Goal: Use online tool/utility: Utilize a website feature to perform a specific function

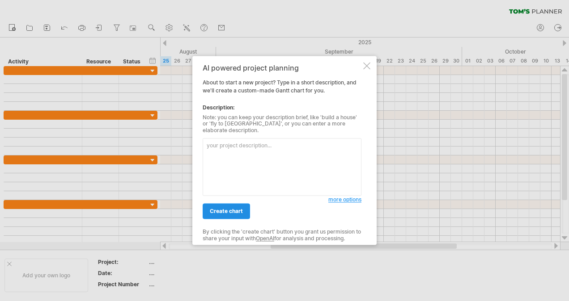
click at [230, 210] on span "create chart" at bounding box center [226, 211] width 33 height 7
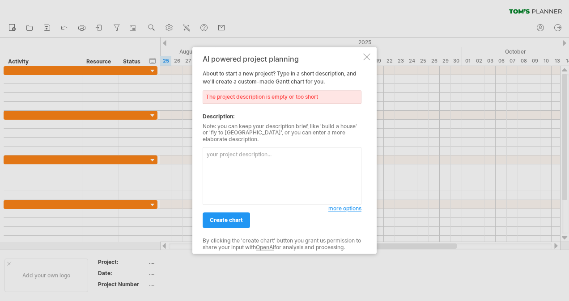
click at [337, 206] on span "more options" at bounding box center [344, 209] width 33 height 7
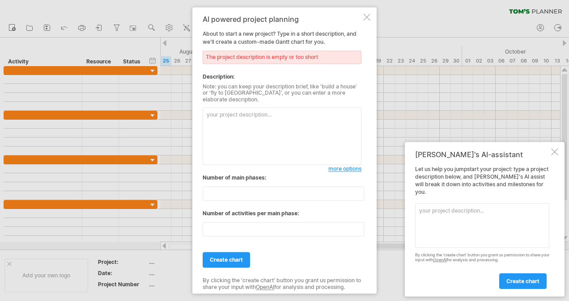
click at [556, 156] on div at bounding box center [554, 151] width 7 height 7
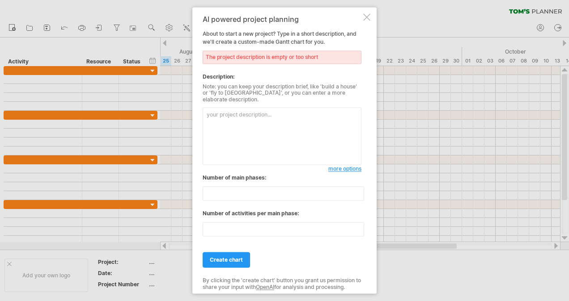
click at [316, 119] on textarea at bounding box center [282, 137] width 159 height 58
click at [204, 113] on textarea "Single story house" at bounding box center [282, 137] width 159 height 58
click at [309, 111] on textarea "build a Single story house" at bounding box center [282, 137] width 159 height 58
type textarea "build a Single story house with tiled roof and brick veneer"
click at [233, 257] on span "create chart" at bounding box center [226, 260] width 33 height 7
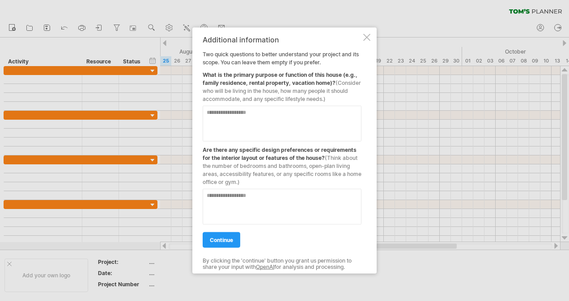
click at [244, 117] on textarea at bounding box center [282, 124] width 159 height 36
type textarea "*********"
click at [244, 206] on textarea at bounding box center [282, 207] width 159 height 36
type textarea "**********"
click at [235, 243] on link "continue" at bounding box center [222, 241] width 38 height 16
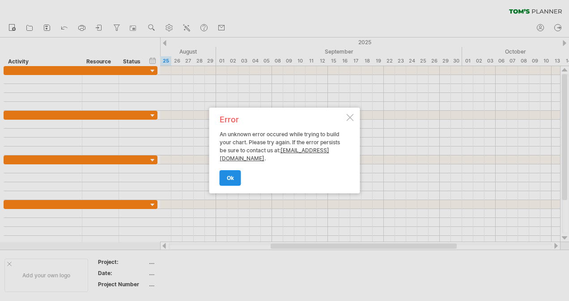
click at [227, 181] on span "ok" at bounding box center [230, 178] width 7 height 7
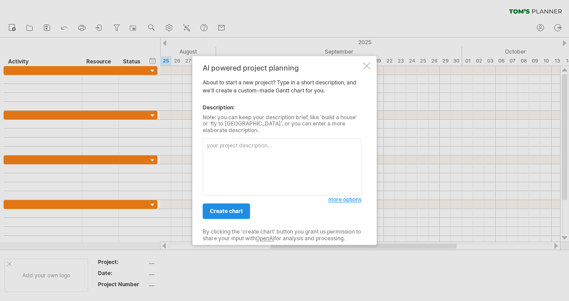
click at [243, 206] on link "create chart" at bounding box center [226, 212] width 47 height 16
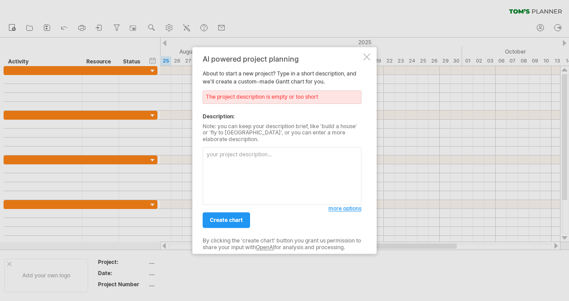
click at [317, 169] on textarea at bounding box center [282, 177] width 159 height 58
type textarea "build a house"
click at [234, 217] on span "create chart" at bounding box center [226, 220] width 33 height 7
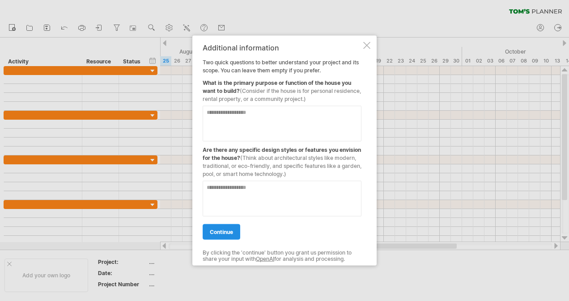
click at [227, 230] on span "continue" at bounding box center [221, 232] width 23 height 7
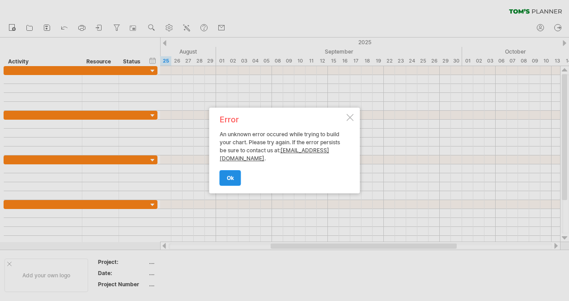
click at [233, 177] on span "ok" at bounding box center [230, 178] width 7 height 7
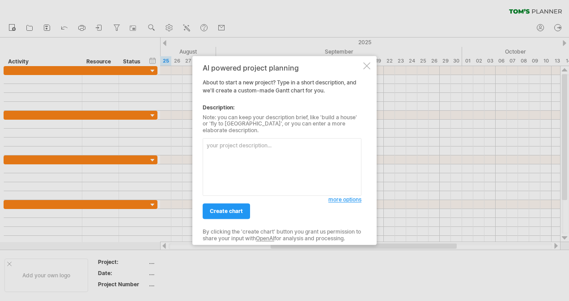
click at [368, 67] on div at bounding box center [366, 65] width 7 height 7
